Goal: Use online tool/utility: Utilize a website feature to perform a specific function

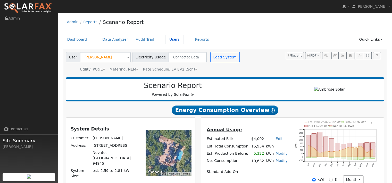
click at [183, 44] on link "Users" at bounding box center [174, 40] width 18 height 10
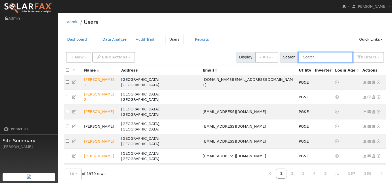
click at [304, 61] on input "text" at bounding box center [325, 57] width 55 height 11
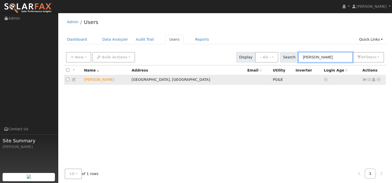
type input "bryson"
click at [376, 81] on icon at bounding box center [378, 80] width 5 height 4
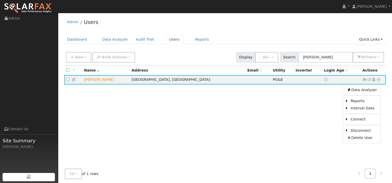
drag, startPoint x: 367, startPoint y: 98, endPoint x: 362, endPoint y: 89, distance: 10.4
click at [367, 93] on link "Data Analyzer" at bounding box center [361, 89] width 37 height 7
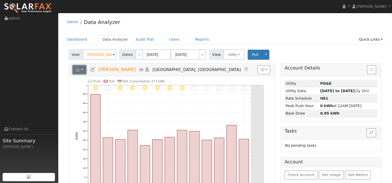
click at [79, 72] on icon "button" at bounding box center [77, 70] width 5 height 4
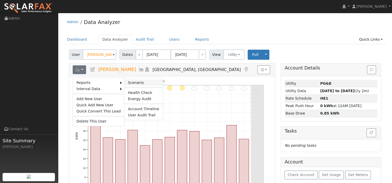
click at [138, 86] on link "Scenario" at bounding box center [143, 83] width 38 height 6
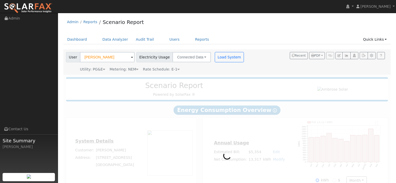
type input "12491"
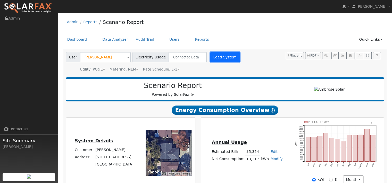
click at [237, 62] on button "Load System" at bounding box center [224, 57] width 29 height 10
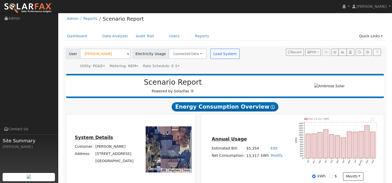
type input "12491"
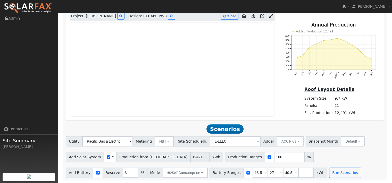
scroll to position [369, 0]
click at [297, 170] on span at bounding box center [296, 173] width 2 height 6
click at [298, 168] on input "40.5" at bounding box center [290, 173] width 15 height 10
type input "4"
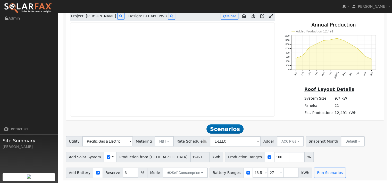
click at [282, 172] on span at bounding box center [281, 173] width 2 height 6
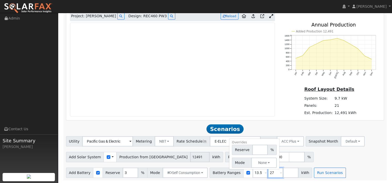
click at [283, 173] on input "27" at bounding box center [275, 173] width 15 height 10
type input "2"
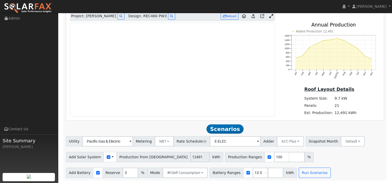
click at [331, 160] on div "Utility Pacific Gas & Electric Metering NBT NEM NBT Rate Schedule E-ELEC Adder …" at bounding box center [224, 157] width 323 height 42
click at [138, 173] on input "3" at bounding box center [130, 173] width 15 height 10
type input "10"
click at [340, 152] on div "Add Solar System Use CSV Data Production from Aurora 12491 kWh Production Range…" at bounding box center [225, 156] width 320 height 12
click at [330, 172] on button "Run Scenarios" at bounding box center [314, 173] width 32 height 10
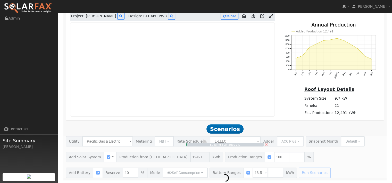
type input "8.3"
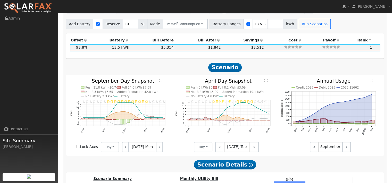
scroll to position [446, 0]
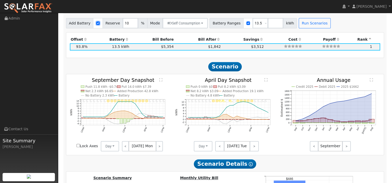
click at [100, 25] on input "checkbox" at bounding box center [98, 23] width 4 height 4
checkbox input "false"
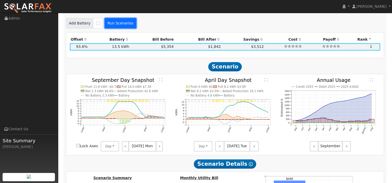
click at [123, 28] on button "Run Scenarios" at bounding box center [121, 23] width 32 height 10
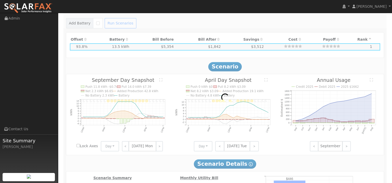
type input "$8,744"
